Goal: Information Seeking & Learning: Learn about a topic

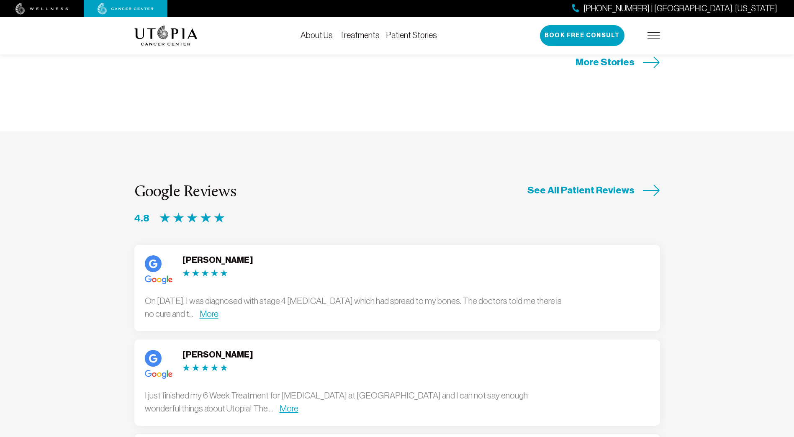
scroll to position [2092, 0]
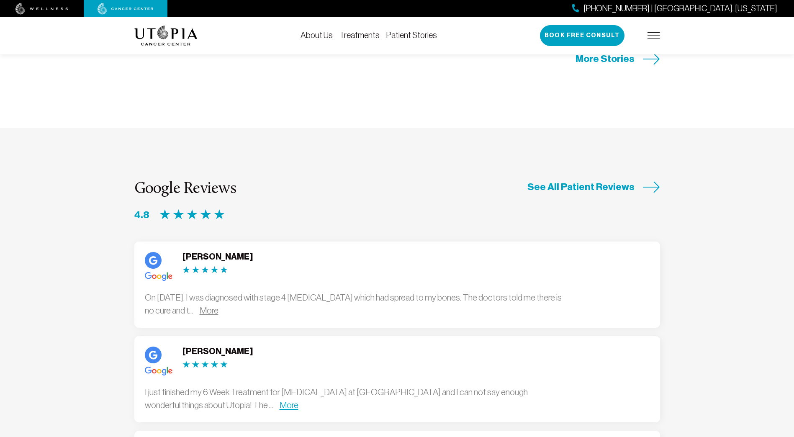
click at [218, 305] on link "More" at bounding box center [209, 310] width 19 height 10
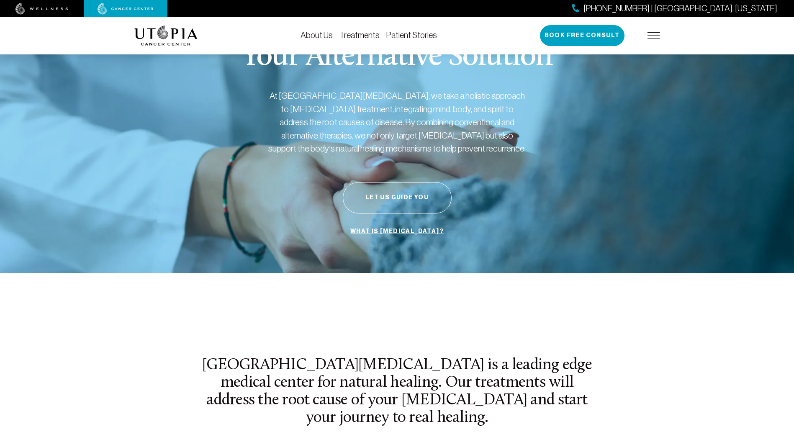
scroll to position [0, 0]
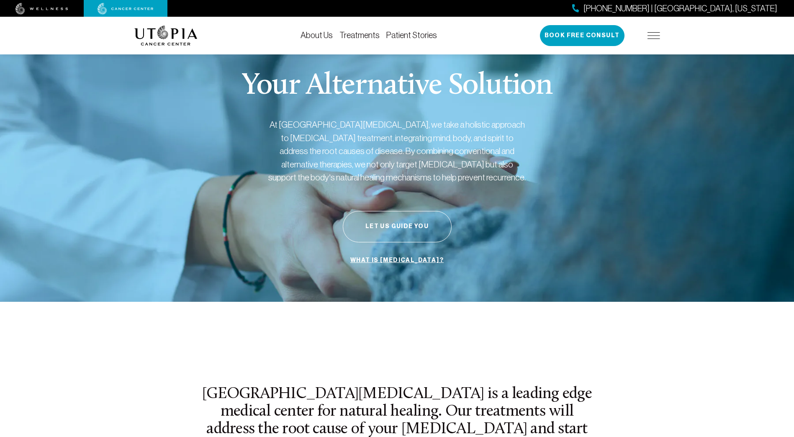
click at [404, 261] on link "What is [MEDICAL_DATA]?" at bounding box center [396, 260] width 97 height 16
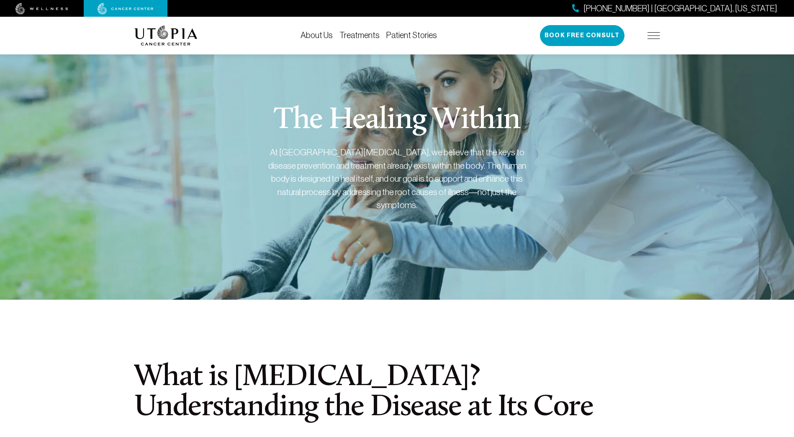
click at [369, 36] on link "Treatments" at bounding box center [359, 35] width 40 height 9
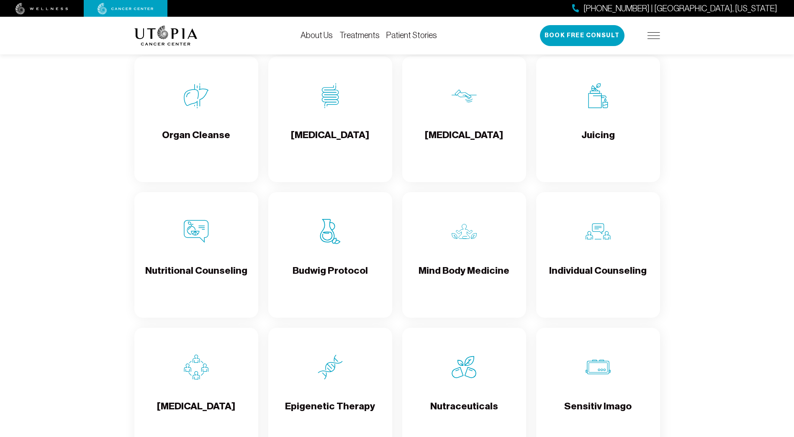
scroll to position [1255, 0]
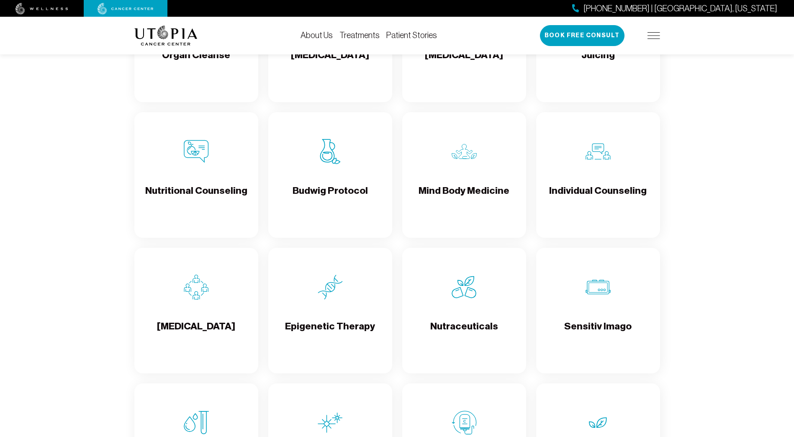
click at [359, 190] on h4 "Budwig Protocol" at bounding box center [329, 197] width 75 height 27
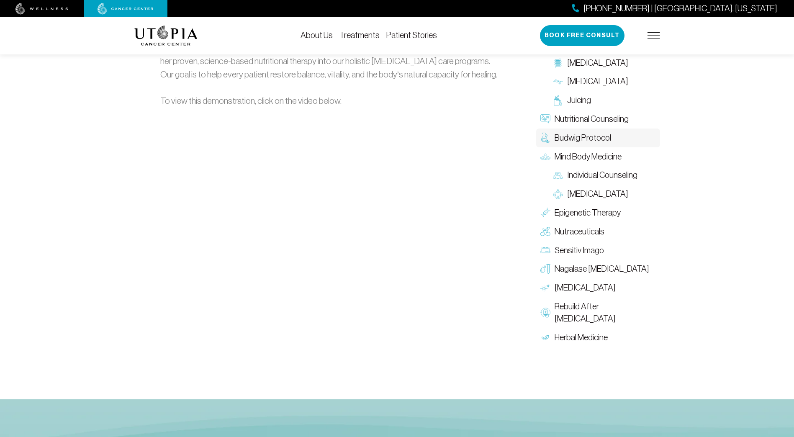
scroll to position [1130, 0]
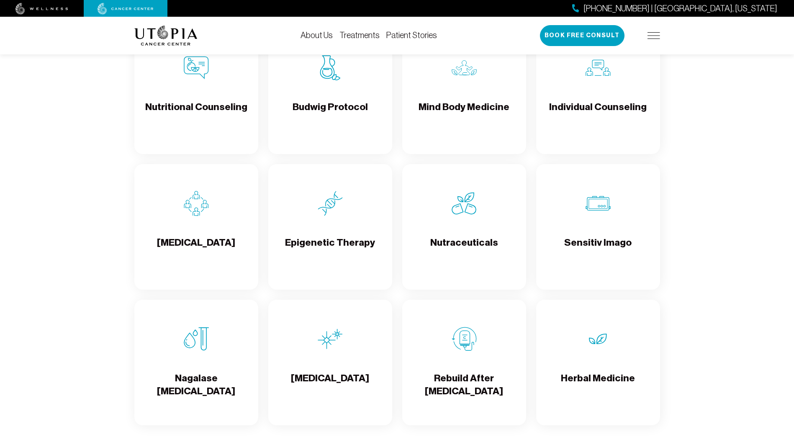
scroll to position [1381, 0]
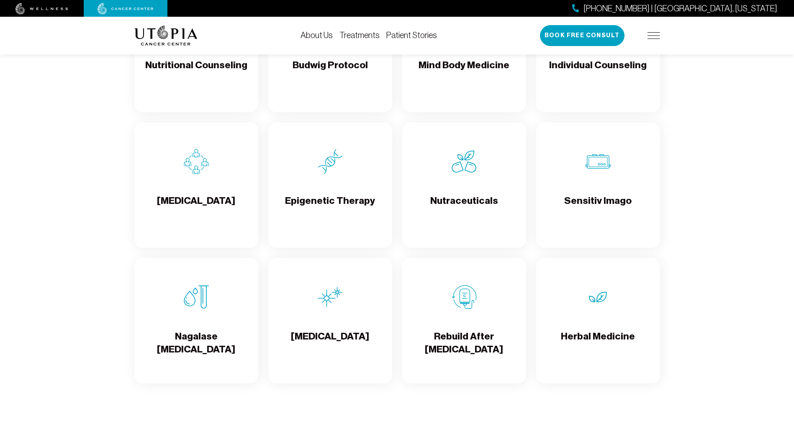
click at [349, 201] on h4 "Epigenetic Therapy" at bounding box center [330, 207] width 90 height 27
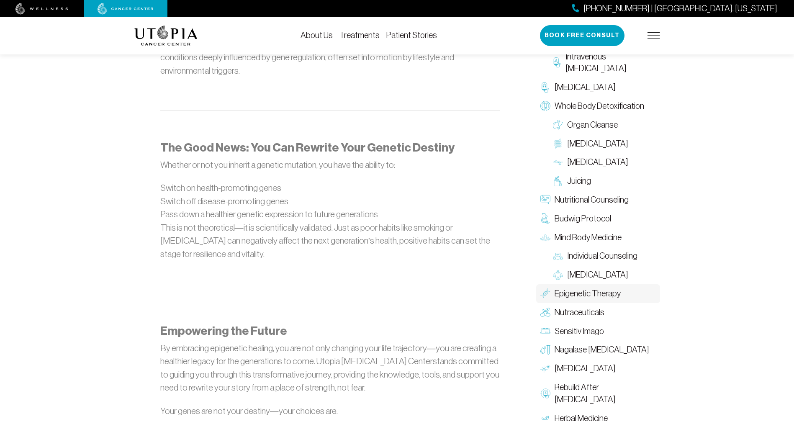
scroll to position [920, 0]
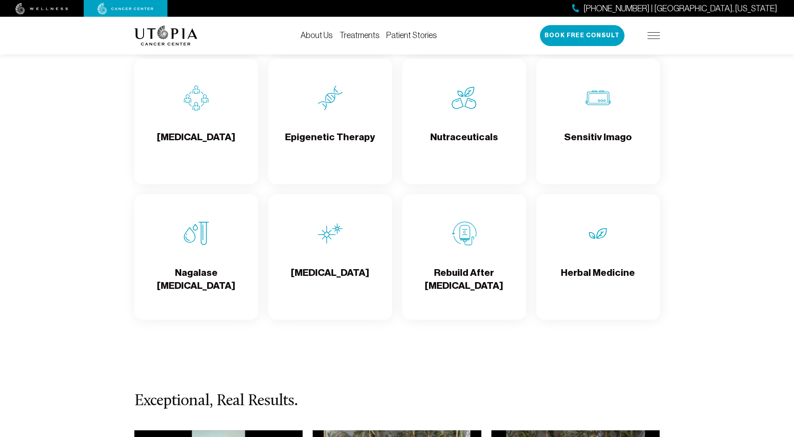
scroll to position [1464, 0]
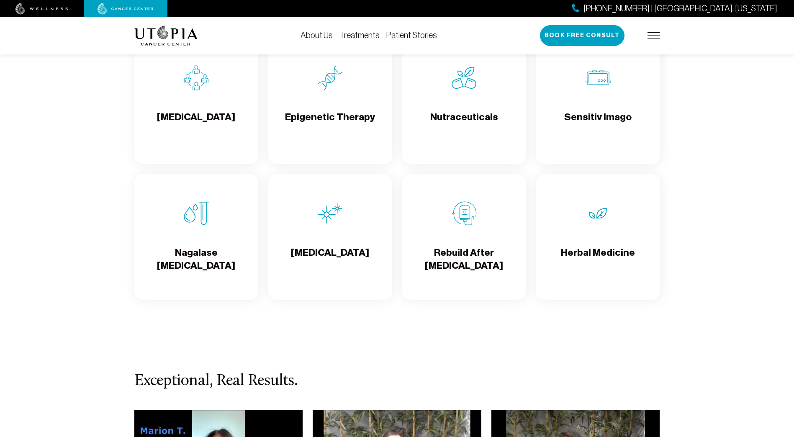
click at [208, 253] on h4 "Nagalase [MEDICAL_DATA]" at bounding box center [196, 259] width 110 height 27
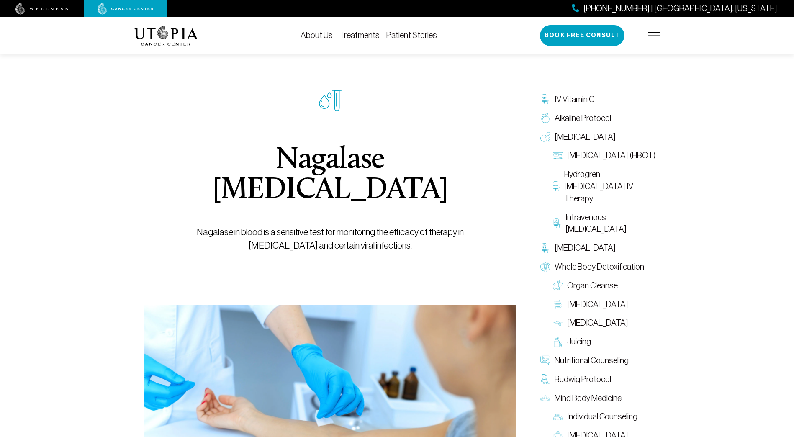
click at [354, 36] on link "Treatments" at bounding box center [359, 35] width 40 height 9
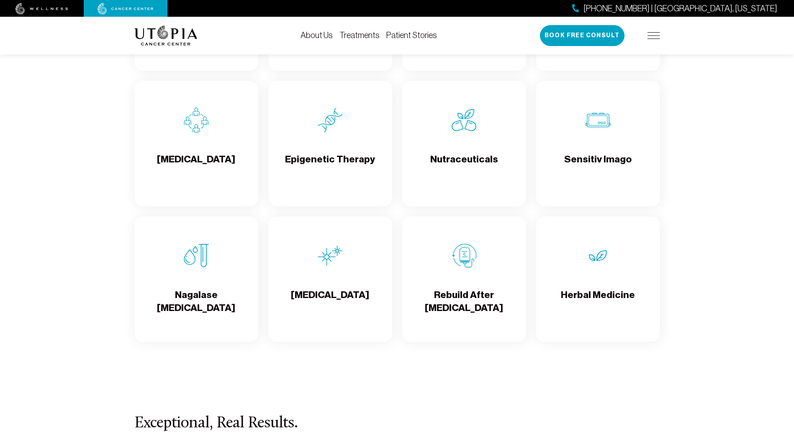
scroll to position [1422, 0]
click at [579, 159] on h4 "Sensitiv Imago" at bounding box center [597, 165] width 67 height 27
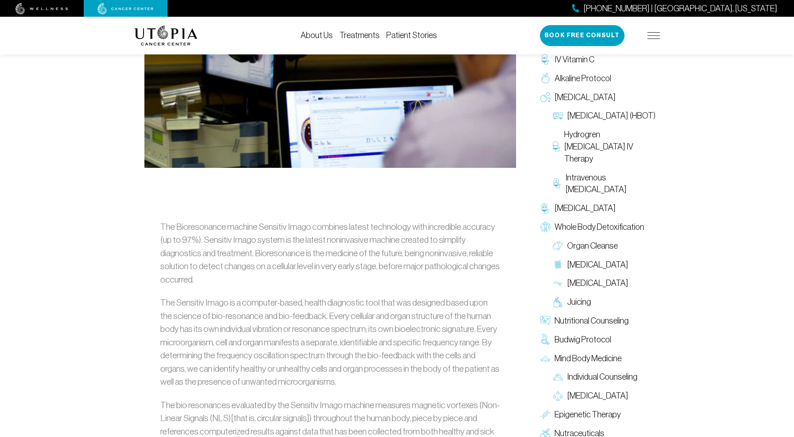
scroll to position [335, 0]
